Goal: Transaction & Acquisition: Purchase product/service

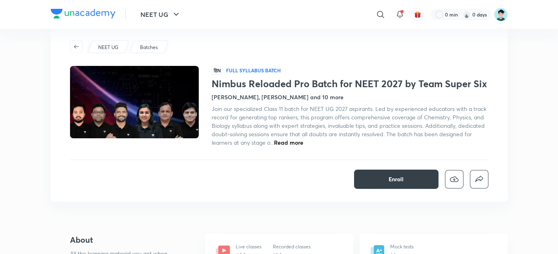
scroll to position [73, 0]
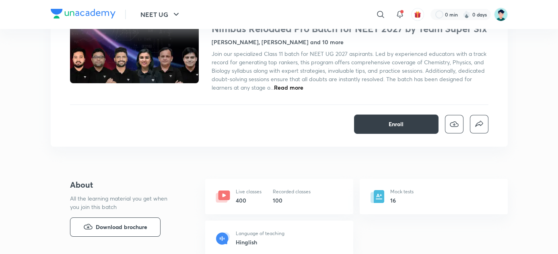
drag, startPoint x: 394, startPoint y: 121, endPoint x: 276, endPoint y: 104, distance: 119.1
click at [275, 104] on div "NEET UG Batches हिN Full Syllabus Batch Nimbus Reloaded Pro Batch for NEET 2027…" at bounding box center [279, 59] width 457 height 175
click at [399, 123] on span "Enroll" at bounding box center [396, 124] width 15 height 8
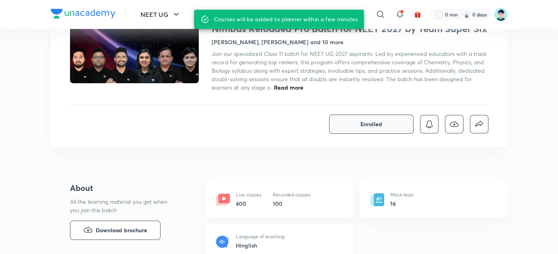
click at [374, 126] on span "Enrolled" at bounding box center [372, 124] width 22 height 8
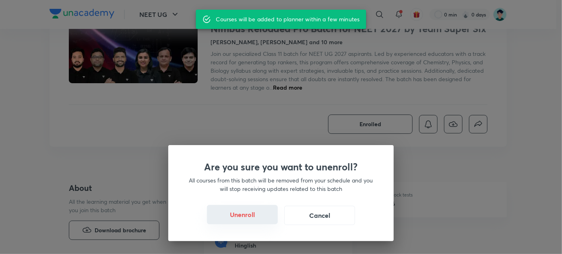
click at [245, 216] on button "Unenroll" at bounding box center [242, 214] width 71 height 19
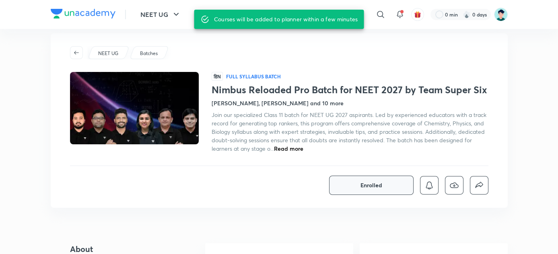
scroll to position [0, 0]
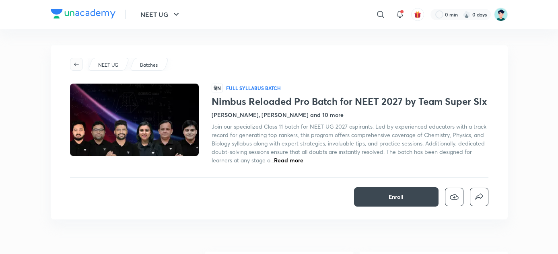
click at [76, 63] on icon "button" at bounding box center [76, 64] width 6 height 6
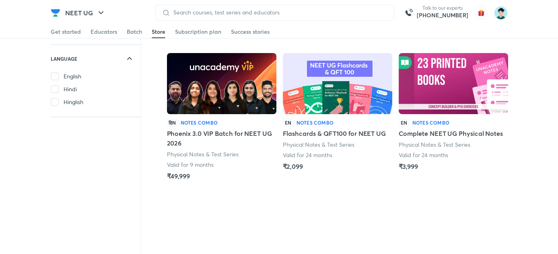
scroll to position [36, 0]
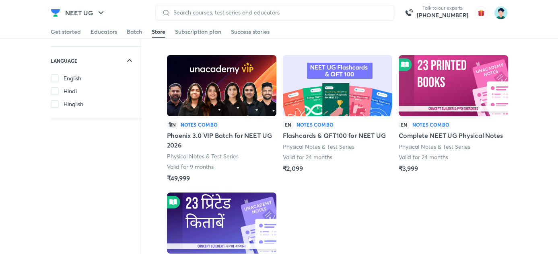
click at [230, 92] on img at bounding box center [221, 85] width 109 height 61
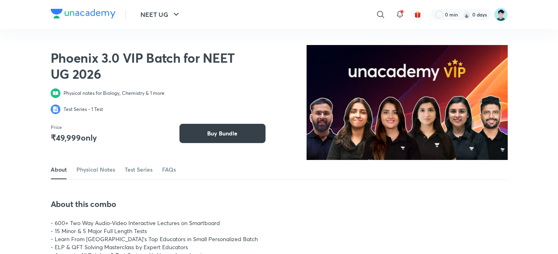
drag, startPoint x: 206, startPoint y: 136, endPoint x: 206, endPoint y: 130, distance: 5.6
click at [206, 135] on button "Buy Bundle" at bounding box center [222, 133] width 86 height 19
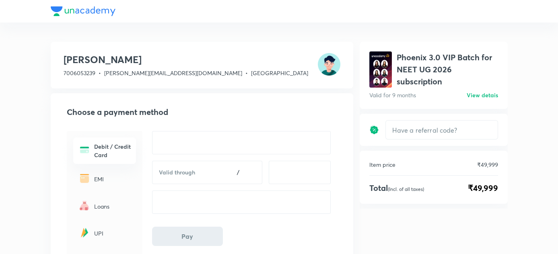
click at [196, 19] on div at bounding box center [279, 11] width 457 height 23
drag, startPoint x: 155, startPoint y: 0, endPoint x: 339, endPoint y: 25, distance: 185.5
click at [339, 25] on div "Shamas Khan 7006053239 • shamas@unacademy.com • Jammu & Kashmir Choose a paymen…" at bounding box center [279, 174] width 558 height 348
